Goal: Task Accomplishment & Management: Manage account settings

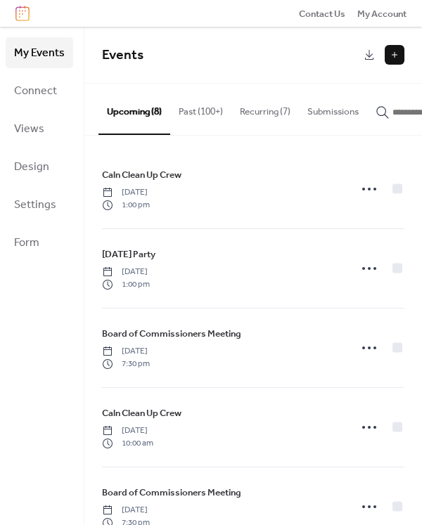
click at [281, 107] on button "Recurring (7)" at bounding box center [265, 108] width 68 height 49
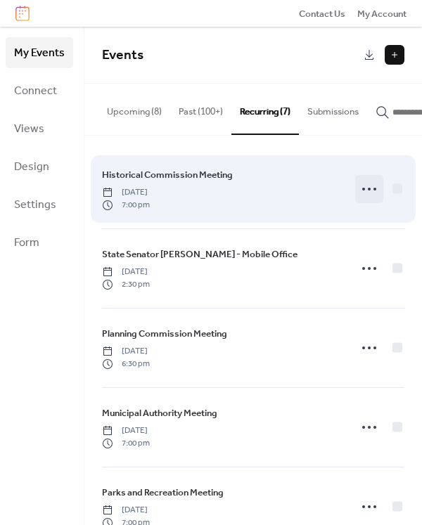
click at [367, 193] on icon at bounding box center [369, 189] width 23 height 23
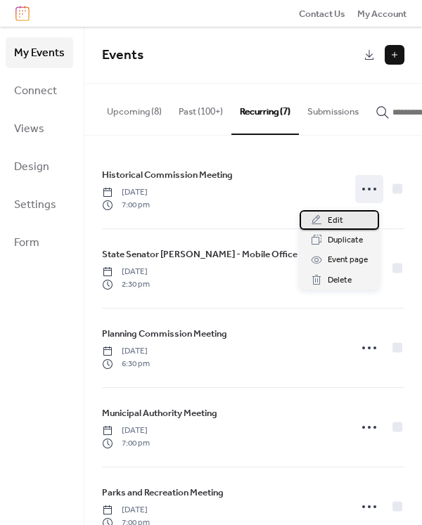
click at [340, 216] on span "Edit" at bounding box center [335, 221] width 15 height 14
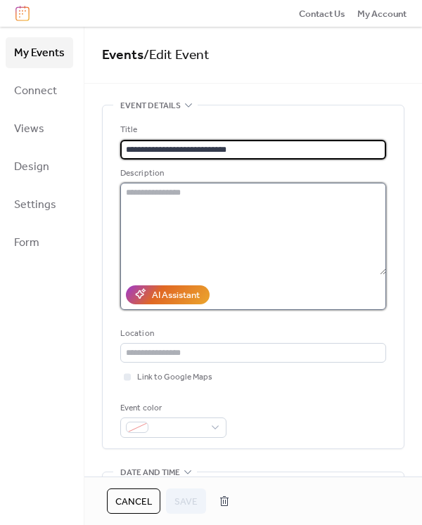
click at [213, 203] on textarea at bounding box center [253, 228] width 266 height 91
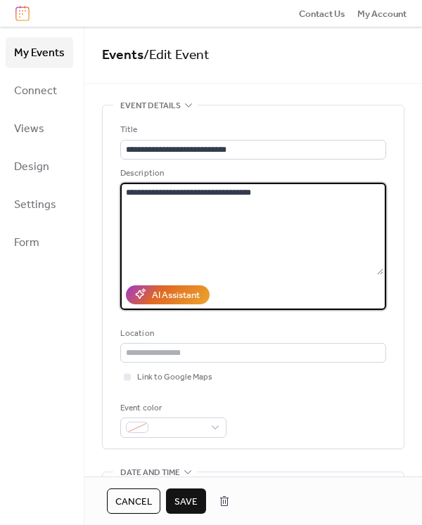
type textarea "**********"
click at [179, 502] on span "Save" at bounding box center [185, 502] width 23 height 14
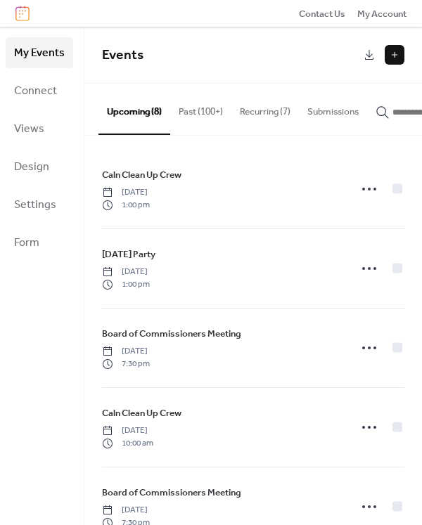
click at [266, 112] on button "Recurring (7)" at bounding box center [265, 108] width 68 height 49
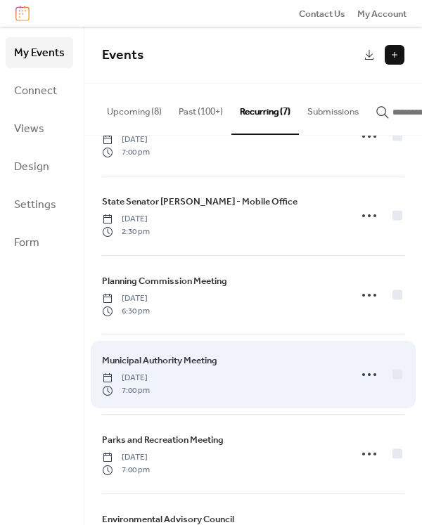
scroll to position [198, 0]
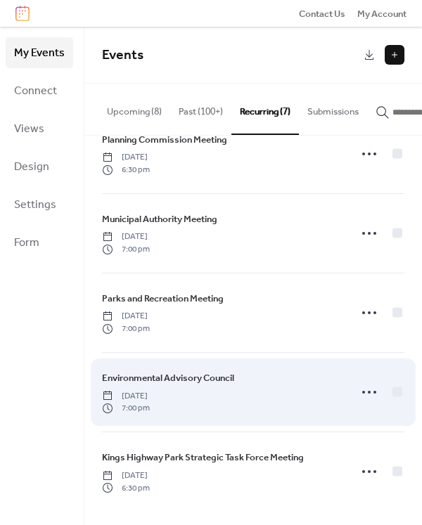
click at [222, 403] on div "Environmental Advisory Council [DATE] 7:00 pm" at bounding box center [221, 393] width 239 height 44
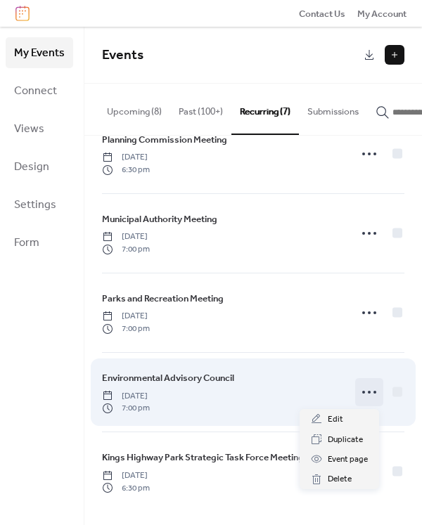
click at [366, 393] on icon at bounding box center [369, 392] width 23 height 23
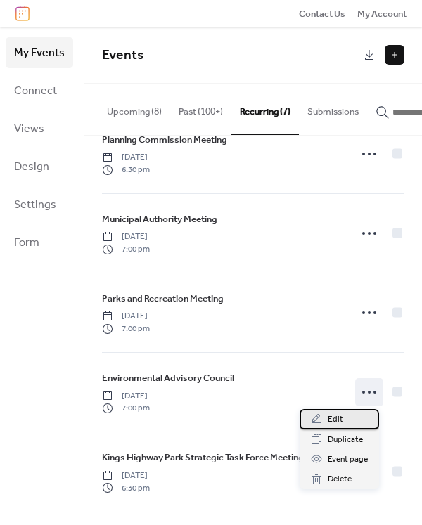
click at [362, 424] on div "Edit" at bounding box center [339, 419] width 79 height 20
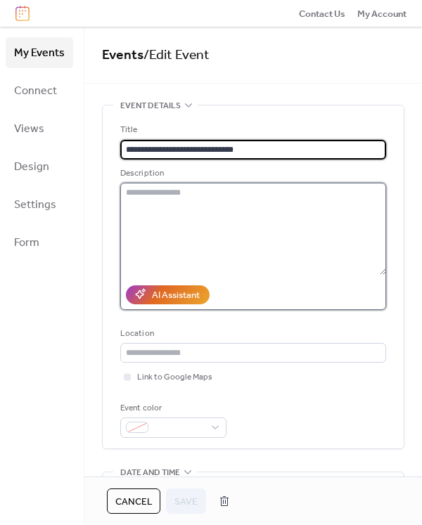
click at [202, 196] on textarea at bounding box center [253, 228] width 266 height 91
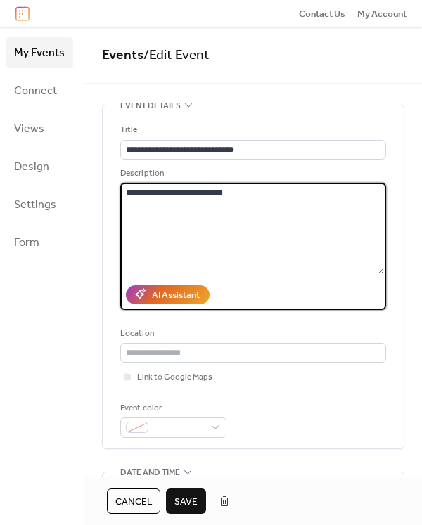
type textarea "**********"
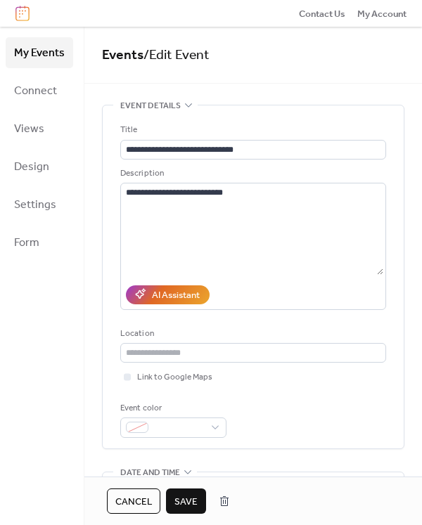
click at [179, 498] on span "Save" at bounding box center [185, 502] width 23 height 14
